Goal: Transaction & Acquisition: Purchase product/service

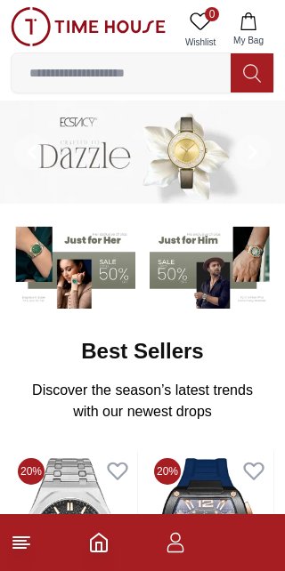
click at [192, 20] on icon at bounding box center [200, 20] width 20 height 17
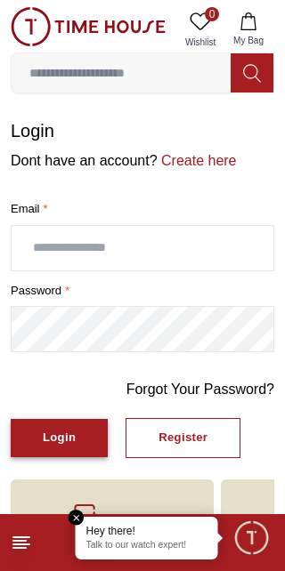
click at [60, 439] on div "Login" at bounding box center [59, 438] width 33 height 20
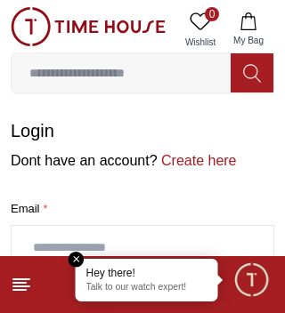
type input "**********"
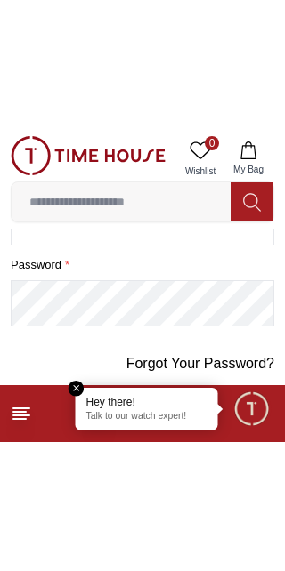
scroll to position [90, 0]
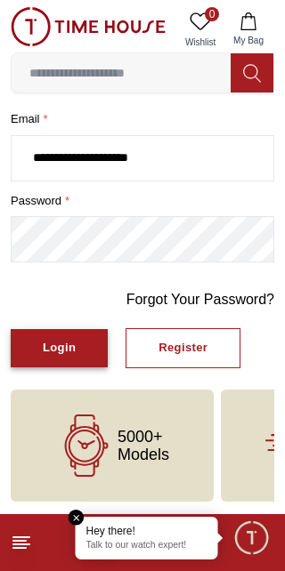
click at [52, 340] on div "Login" at bounding box center [59, 348] width 33 height 20
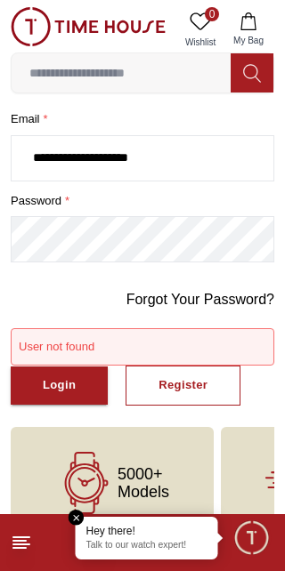
click at [20, 548] on line at bounding box center [19, 548] width 12 height 0
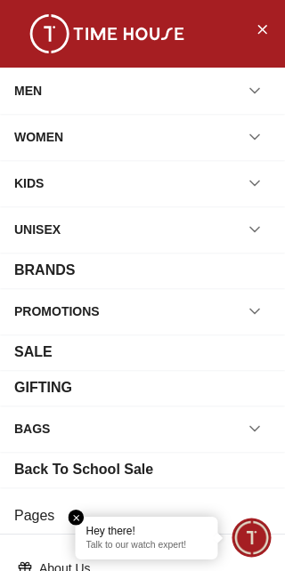
click at [32, 349] on div "SALE" at bounding box center [33, 351] width 38 height 21
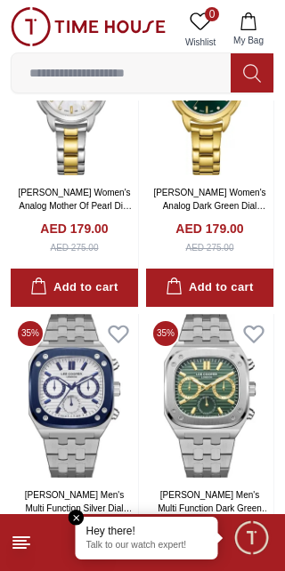
scroll to position [2706, 0]
